Goal: Find specific page/section: Find specific page/section

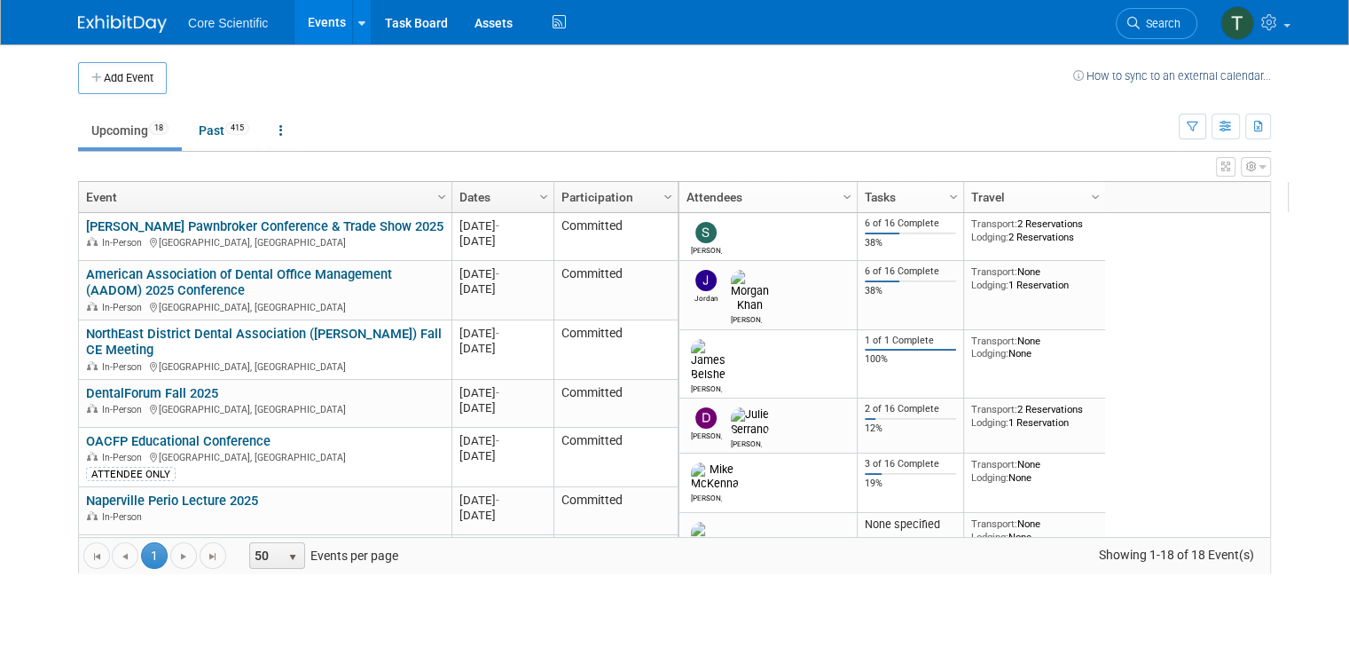
scroll to position [210, 0]
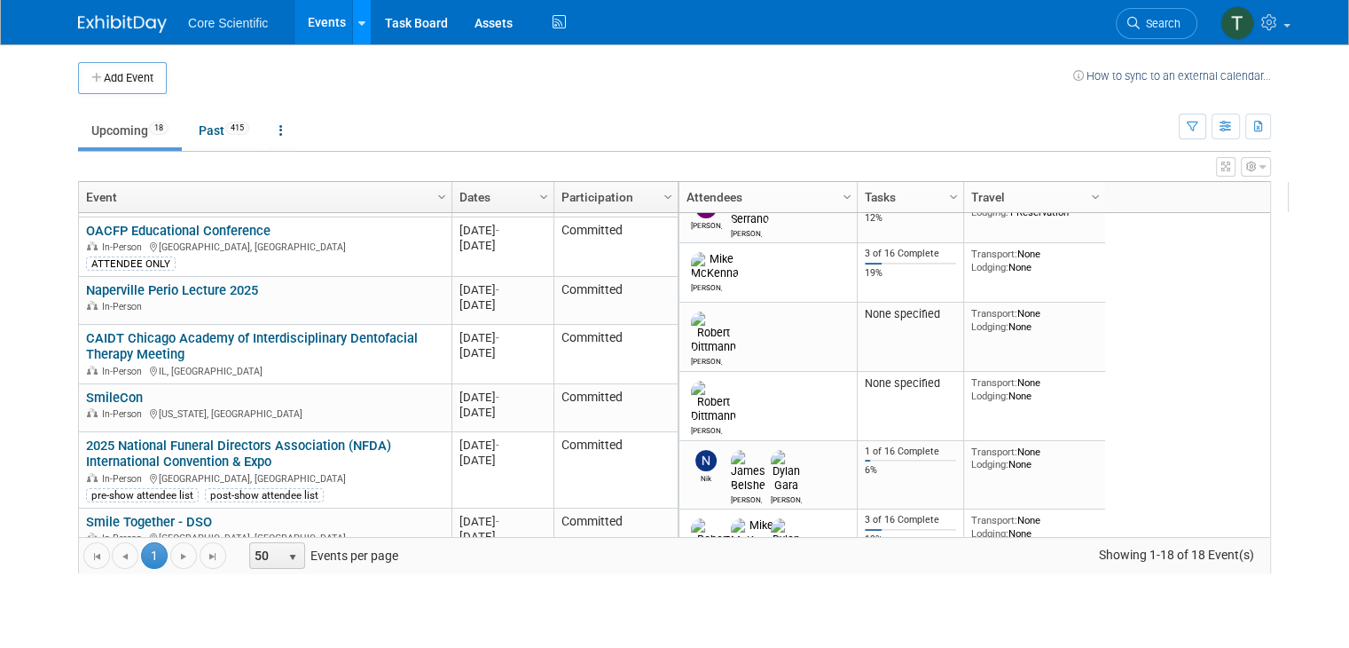
click at [358, 18] on icon at bounding box center [361, 24] width 7 height 12
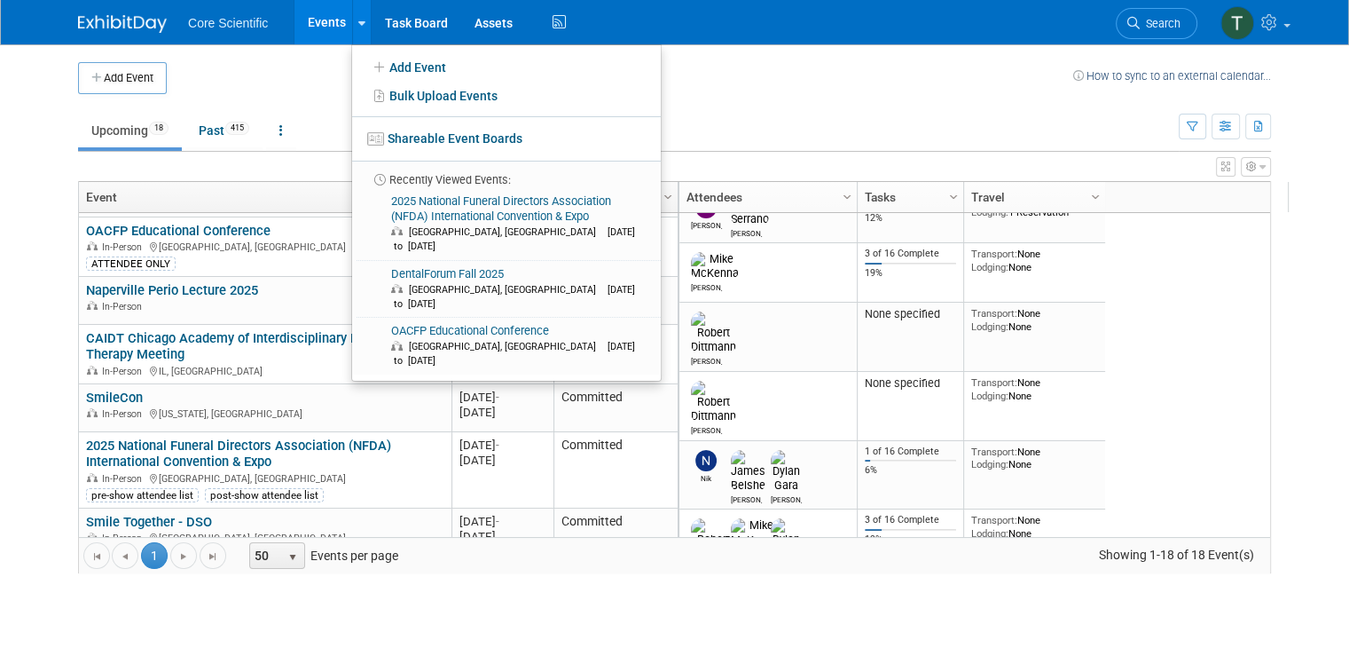
click at [282, 69] on td at bounding box center [620, 78] width 907 height 32
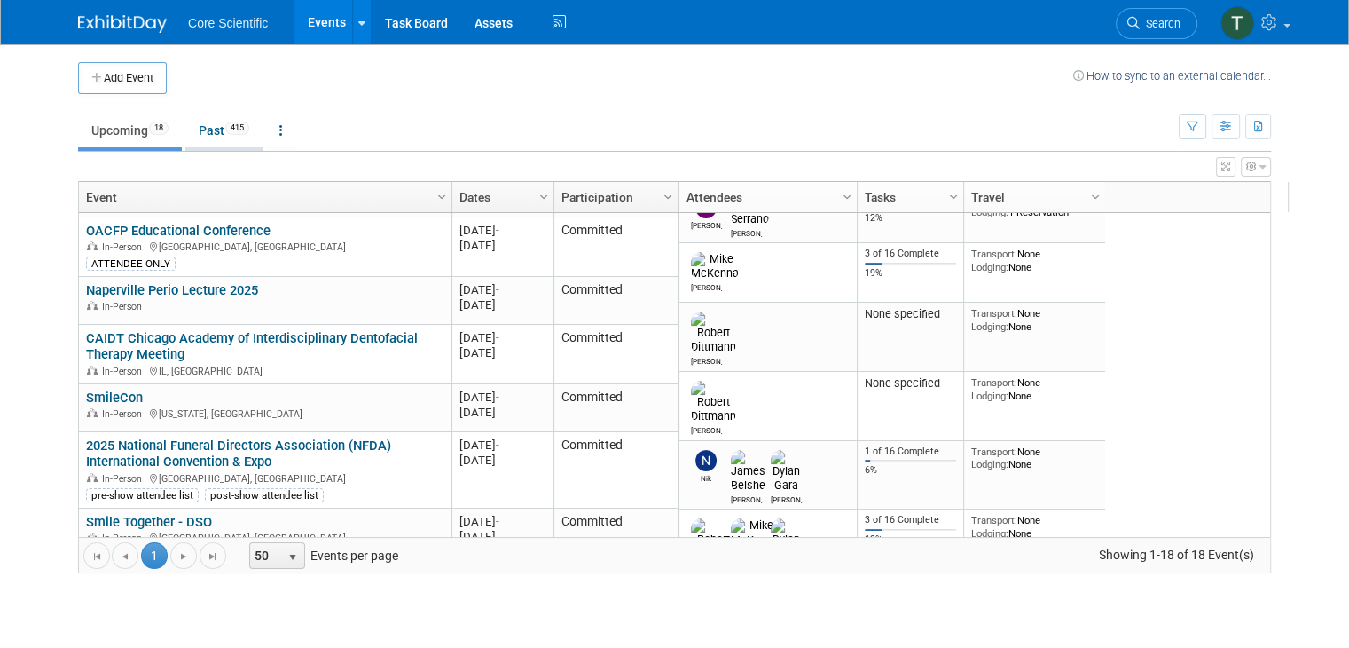
click at [193, 132] on link "Past 415" at bounding box center [223, 131] width 77 height 34
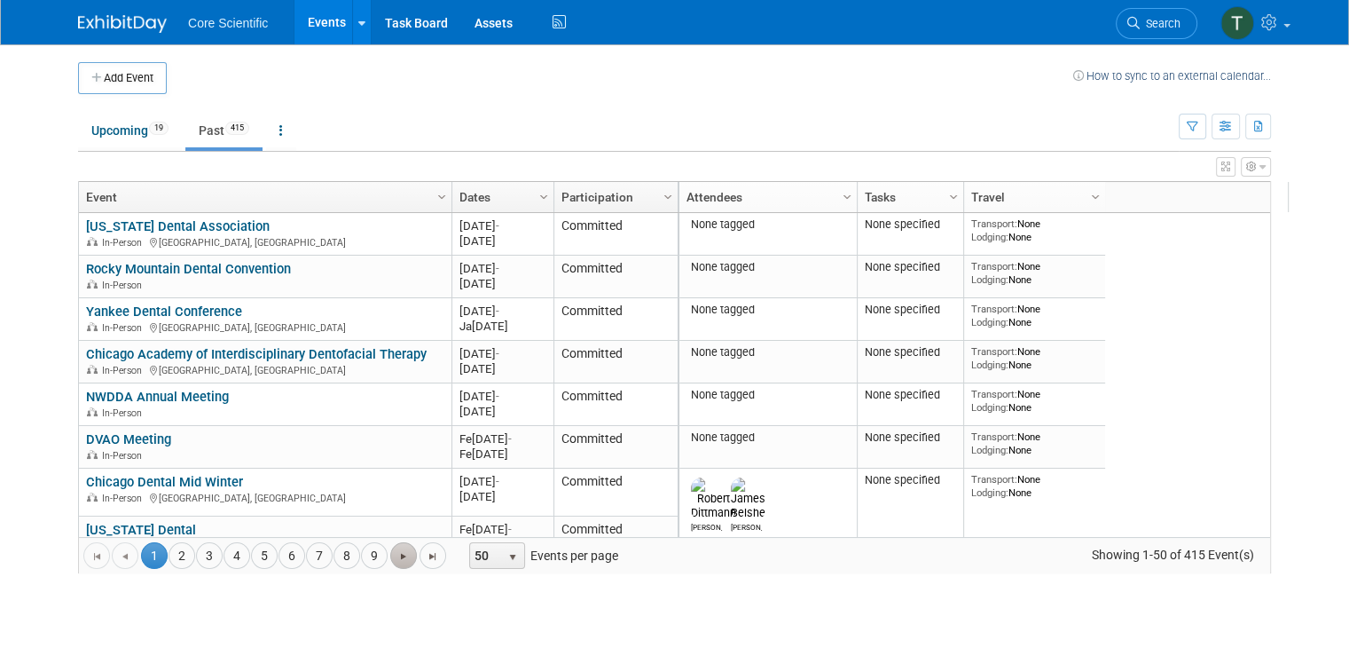
click at [397, 558] on span "Go to the next page" at bounding box center [404, 556] width 14 height 14
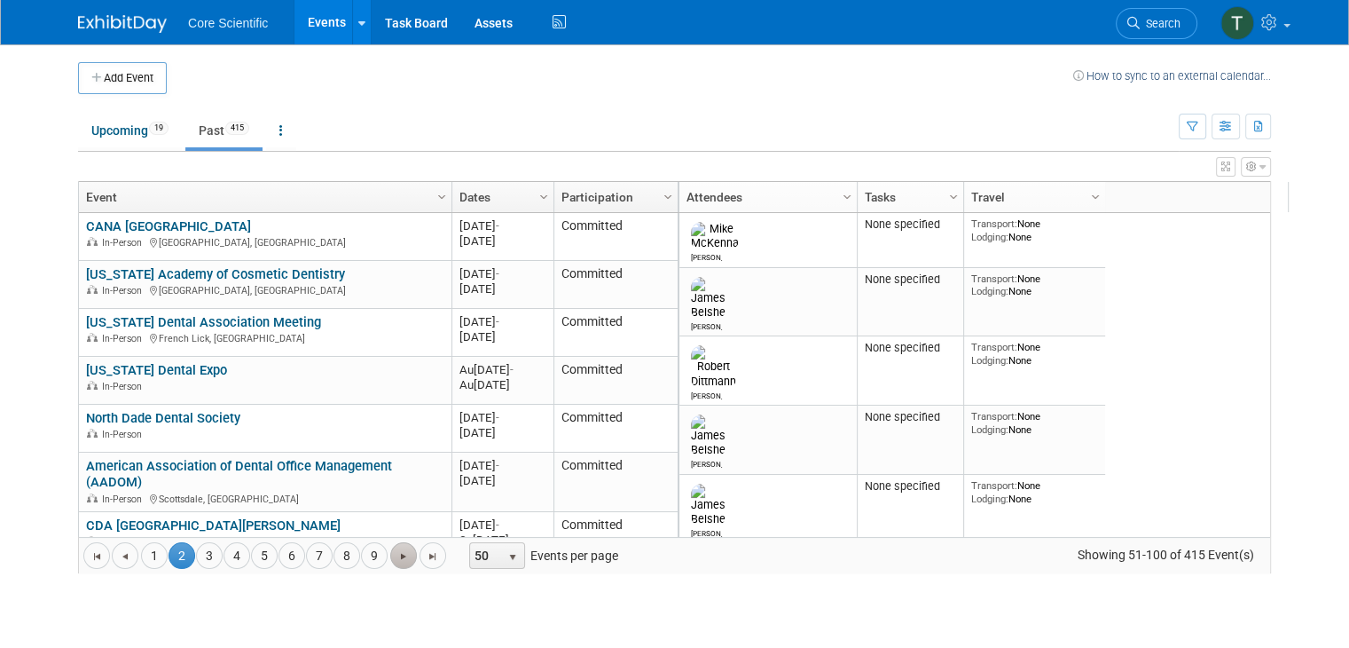
click at [397, 558] on span "Go to the next page" at bounding box center [404, 556] width 14 height 14
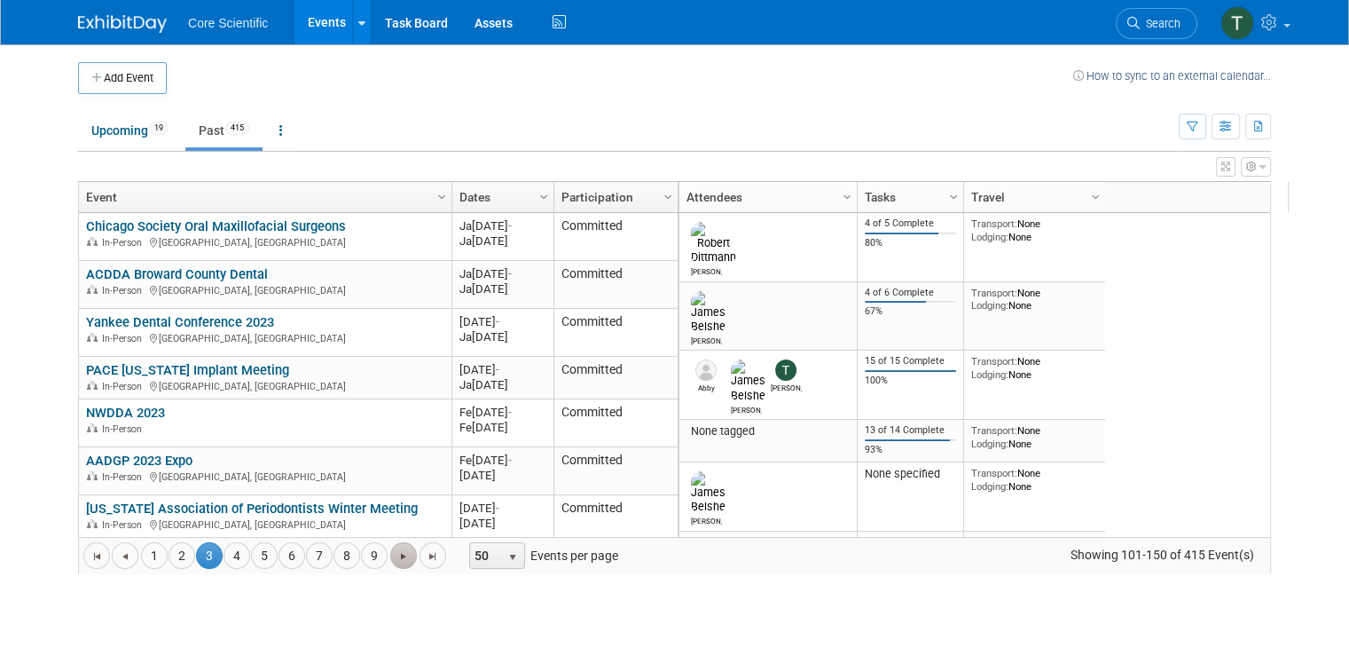
click at [397, 558] on span "Go to the next page" at bounding box center [404, 556] width 14 height 14
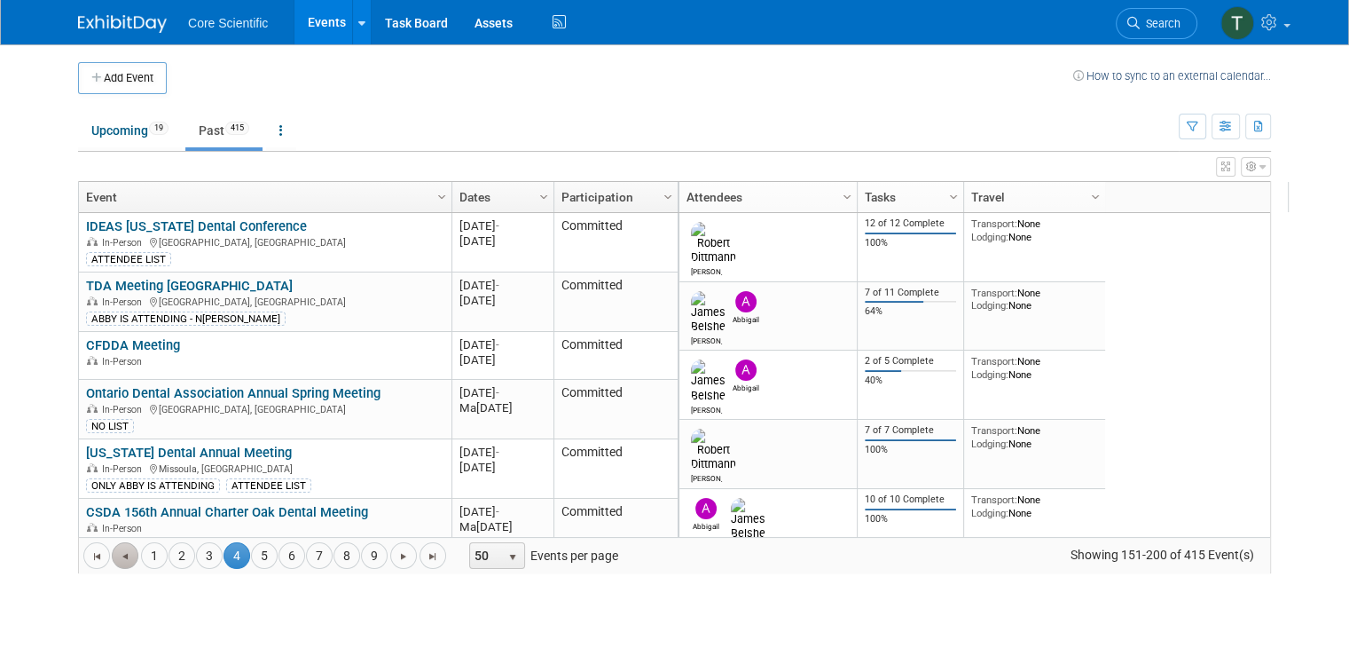
click at [116, 555] on link "Go to the previous page" at bounding box center [125, 555] width 27 height 27
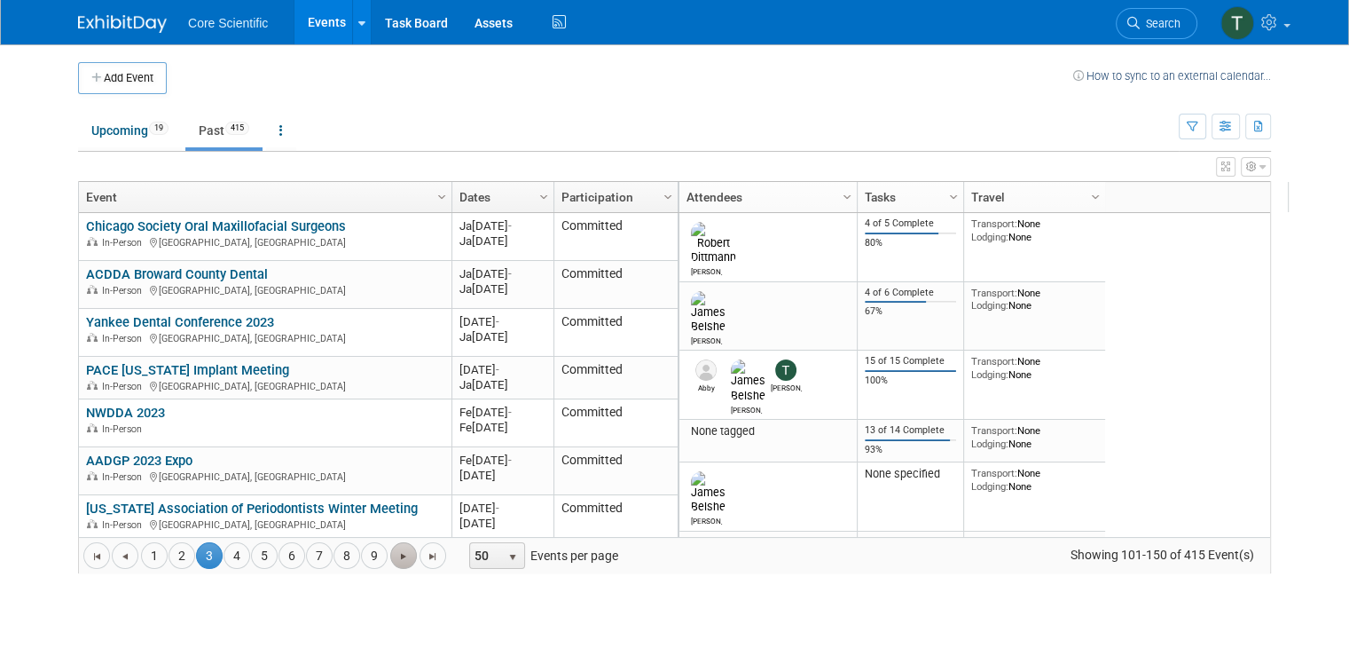
click at [397, 561] on span "Go to the next page" at bounding box center [404, 556] width 14 height 14
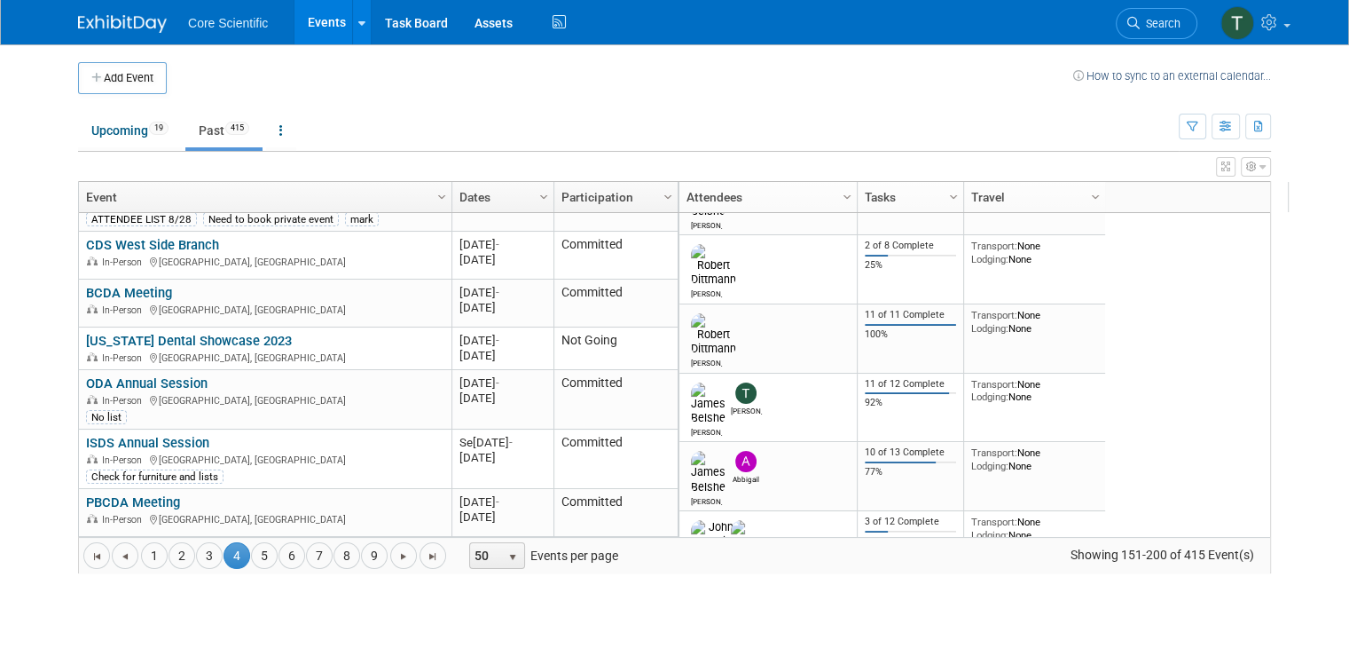
scroll to position [2391, 0]
